Goal: Transaction & Acquisition: Purchase product/service

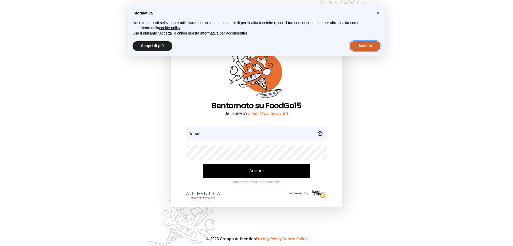
click at [359, 45] on button "Accetta" at bounding box center [365, 46] width 31 height 10
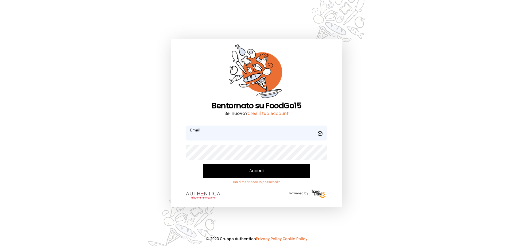
click at [227, 130] on input "email" at bounding box center [256, 132] width 141 height 15
click at [251, 170] on button "Accedi" at bounding box center [256, 171] width 107 height 14
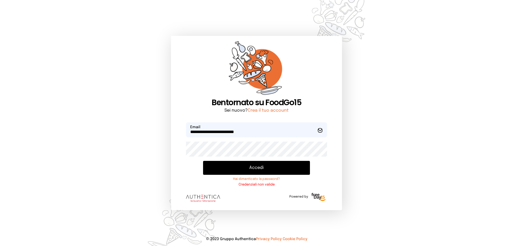
click at [168, 152] on div "**********" at bounding box center [257, 123] width 214 height 246
click at [236, 131] on input "**********" at bounding box center [256, 129] width 141 height 15
type input "**********"
click at [261, 168] on button "Accedi" at bounding box center [256, 168] width 107 height 14
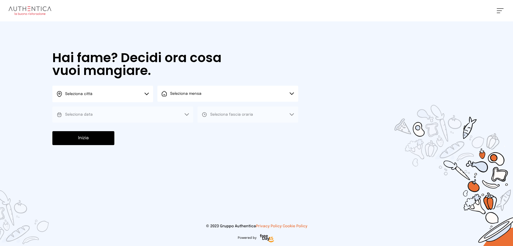
click at [147, 94] on icon at bounding box center [147, 93] width 4 height 3
click at [134, 108] on li "Terni" at bounding box center [102, 109] width 101 height 14
click at [170, 100] on button "Seleziona mensa" at bounding box center [227, 94] width 141 height 16
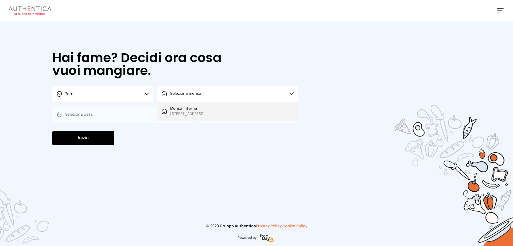
click at [171, 111] on span "Mensa interna" at bounding box center [187, 108] width 34 height 5
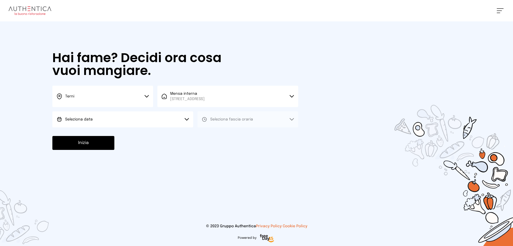
drag, startPoint x: 135, startPoint y: 123, endPoint x: 135, endPoint y: 130, distance: 7.2
click at [135, 125] on button "Seleziona data" at bounding box center [122, 119] width 141 height 16
click at [134, 136] on li "[DATE], [DATE]" at bounding box center [122, 134] width 141 height 14
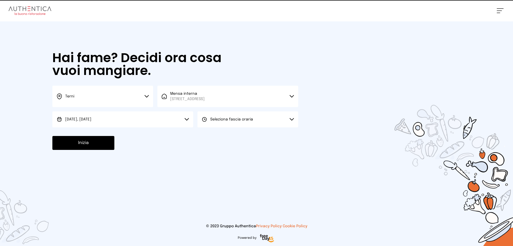
drag, startPoint x: 200, startPoint y: 119, endPoint x: 202, endPoint y: 123, distance: 4.7
click at [200, 120] on button "Seleziona fascia oraria" at bounding box center [248, 119] width 101 height 16
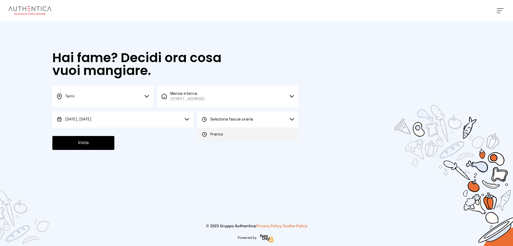
drag, startPoint x: 205, startPoint y: 135, endPoint x: 193, endPoint y: 142, distance: 14.0
click at [205, 136] on Circle at bounding box center [205, 134] width 4 height 4
click at [79, 146] on button "Inizia" at bounding box center [83, 143] width 62 height 14
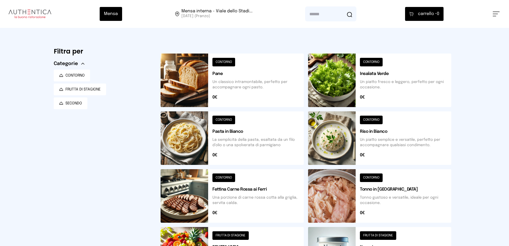
scroll to position [134, 0]
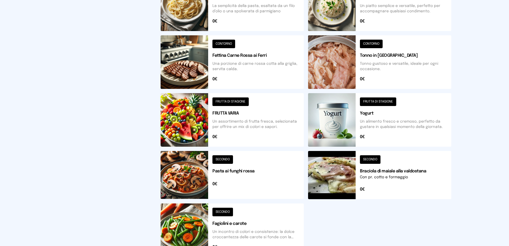
click at [221, 212] on button at bounding box center [232, 229] width 143 height 53
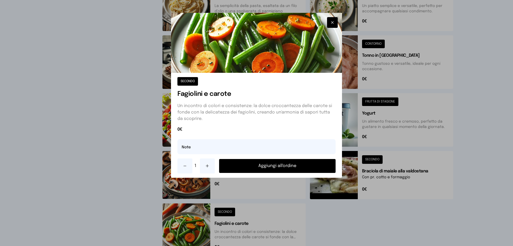
click at [267, 165] on button "Aggiungi all'ordine" at bounding box center [277, 166] width 117 height 14
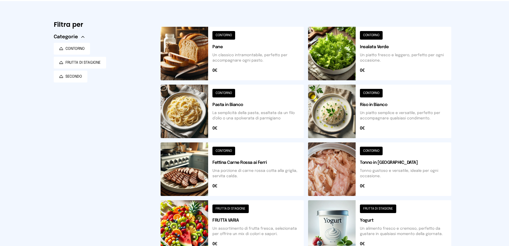
scroll to position [0, 0]
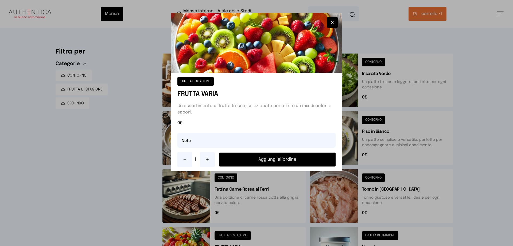
click at [283, 156] on button "Aggiungi all'ordine" at bounding box center [277, 159] width 117 height 14
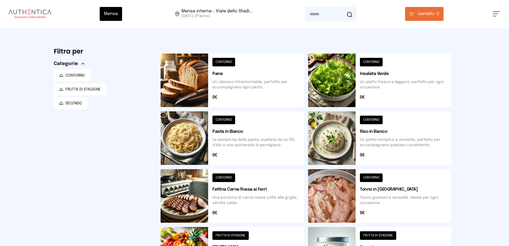
click at [426, 14] on span "carrello •" at bounding box center [427, 14] width 19 height 6
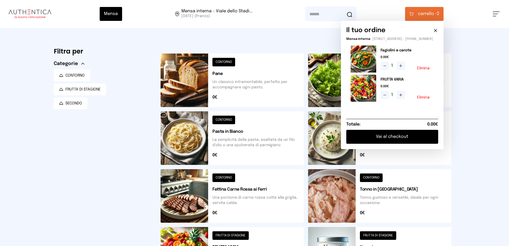
click at [390, 138] on button "Vai al checkout" at bounding box center [392, 137] width 92 height 14
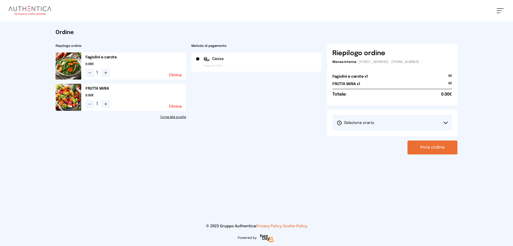
click at [438, 123] on button "Seleziona orario" at bounding box center [392, 123] width 120 height 16
click at [421, 138] on li "1° Turno (13:00 - 15:00)" at bounding box center [392, 138] width 120 height 14
click at [427, 149] on button "Invia ordine" at bounding box center [433, 147] width 50 height 14
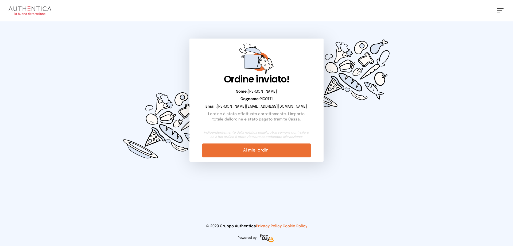
click at [252, 155] on link "Ai miei ordini" at bounding box center [256, 150] width 108 height 14
